Goal: Transaction & Acquisition: Subscribe to service/newsletter

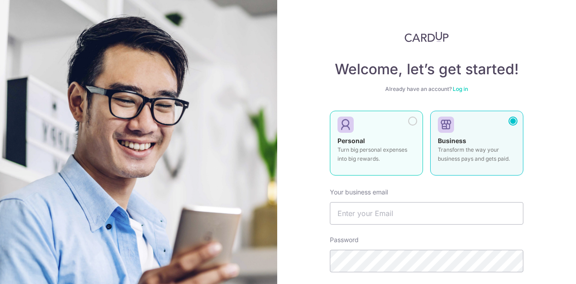
click at [368, 153] on p "Turn big personal expenses into big rewards." at bounding box center [377, 154] width 78 height 18
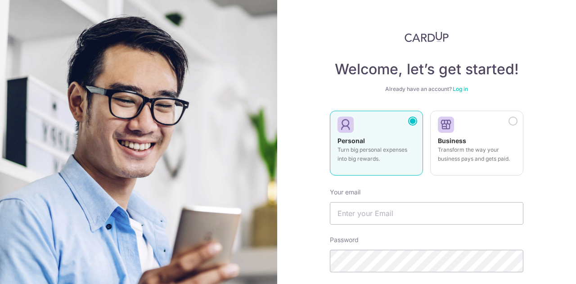
scroll to position [45, 0]
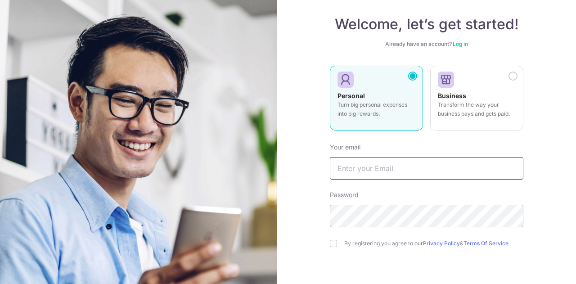
click at [389, 164] on input "text" at bounding box center [427, 168] width 194 height 23
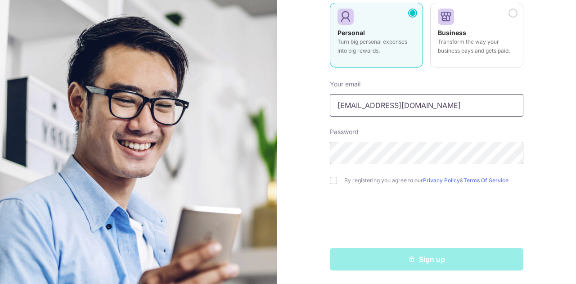
scroll to position [108, 0]
type input "[EMAIL_ADDRESS][DOMAIN_NAME]"
click at [333, 178] on input "checkbox" at bounding box center [333, 180] width 7 height 7
checkbox input "true"
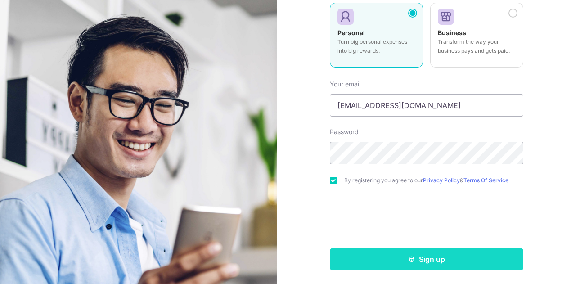
click at [427, 263] on button "Sign up" at bounding box center [427, 259] width 194 height 23
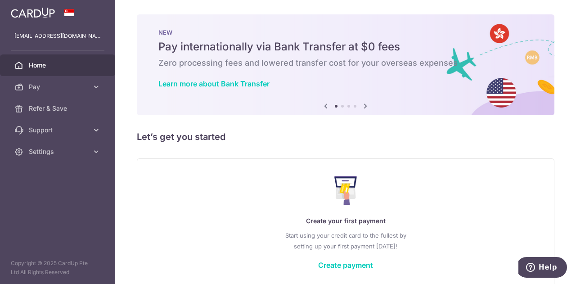
click at [366, 107] on icon at bounding box center [365, 105] width 11 height 11
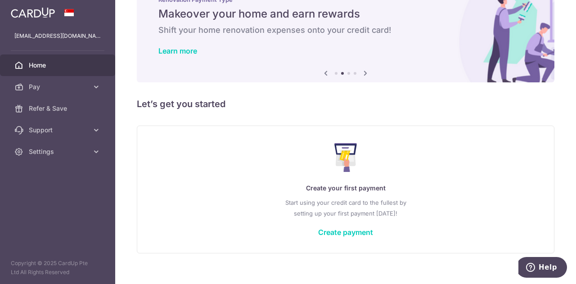
scroll to position [44, 0]
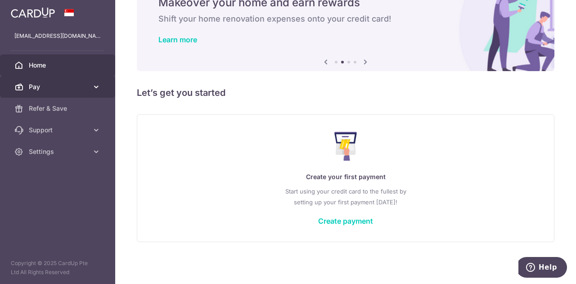
click at [84, 86] on span "Pay" at bounding box center [58, 86] width 59 height 9
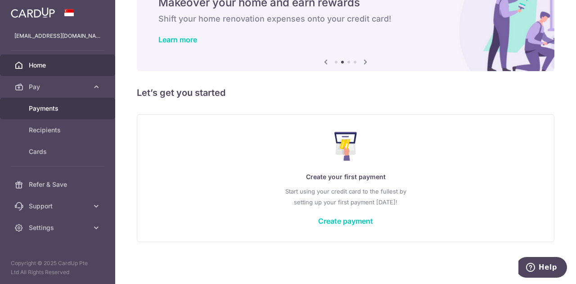
click at [54, 108] on span "Payments" at bounding box center [58, 108] width 59 height 9
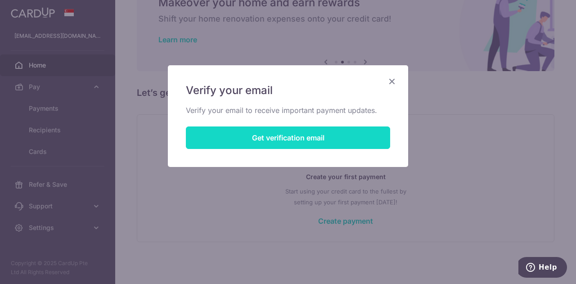
click at [310, 137] on button "Get verification email" at bounding box center [288, 137] width 204 height 23
